Goal: Task Accomplishment & Management: Use online tool/utility

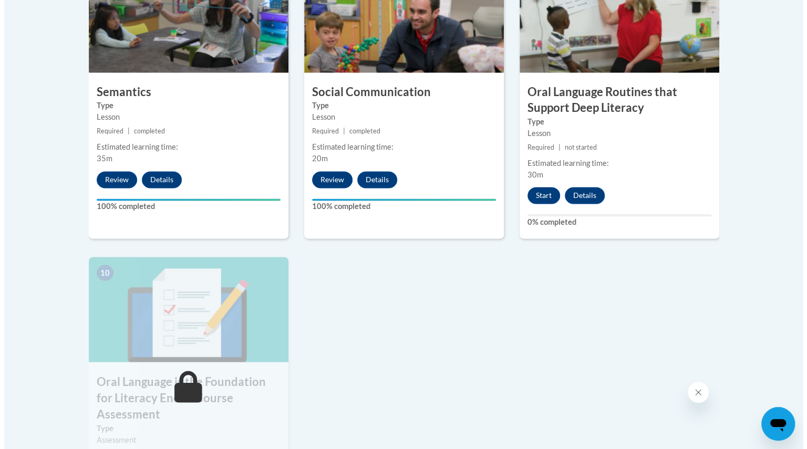
scroll to position [951, 0]
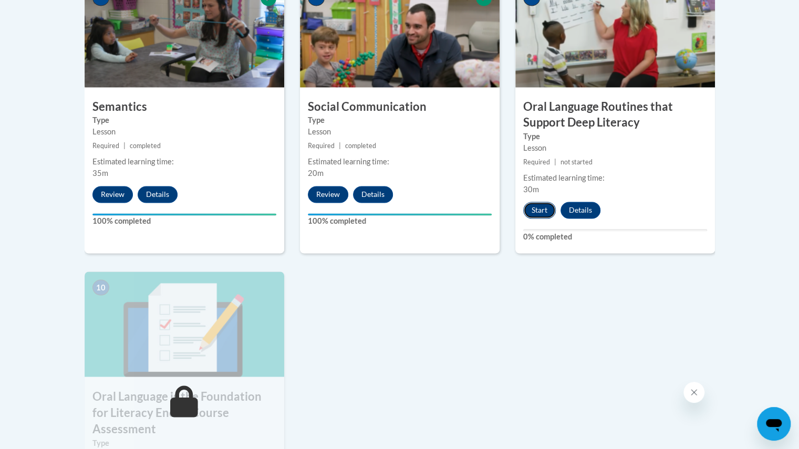
click at [535, 211] on button "Start" at bounding box center [539, 210] width 33 height 17
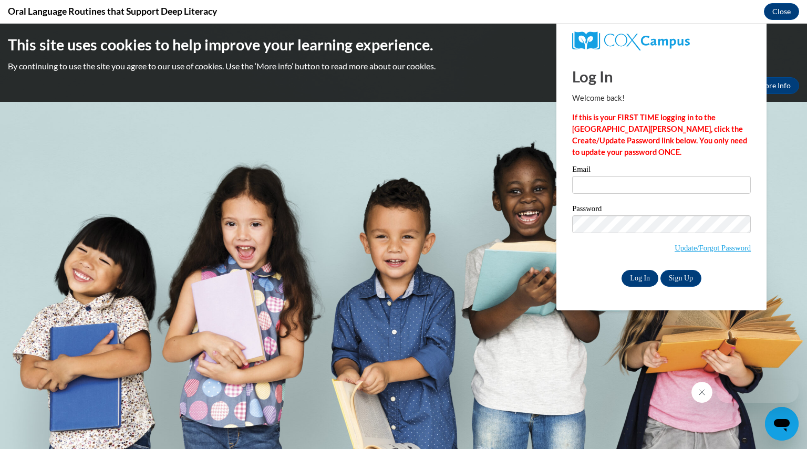
scroll to position [0, 0]
type input "[EMAIL_ADDRESS][DOMAIN_NAME]"
click at [640, 276] on input "Log In" at bounding box center [639, 278] width 37 height 17
